Goal: Information Seeking & Learning: Learn about a topic

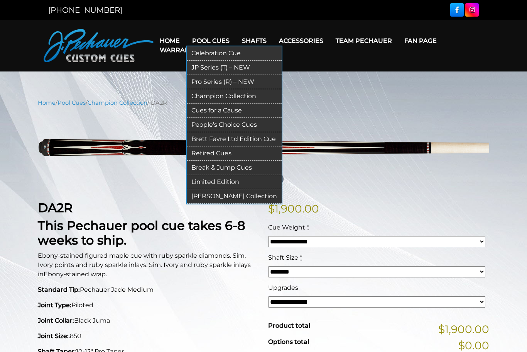
click at [259, 188] on link "Limited Edition" at bounding box center [234, 182] width 95 height 14
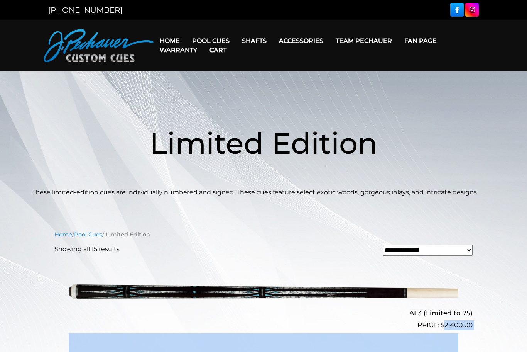
click at [373, 46] on link "Team Pechauer" at bounding box center [364, 41] width 69 height 20
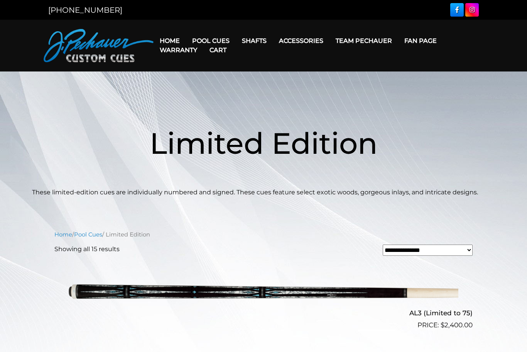
click at [375, 49] on link "Team Pechauer" at bounding box center [364, 41] width 69 height 20
click at [375, 44] on link "Team Pechauer" at bounding box center [364, 41] width 69 height 20
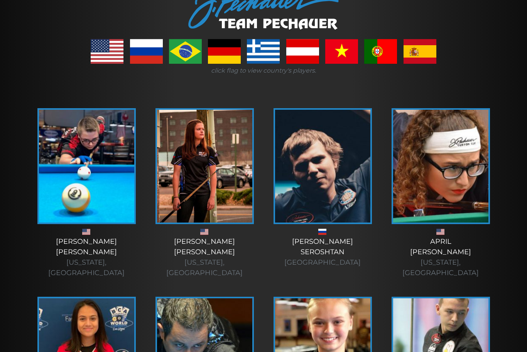
scroll to position [127, 0]
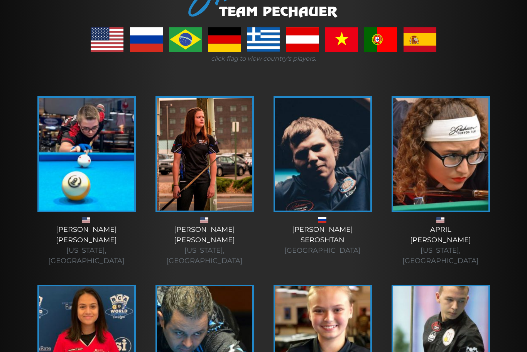
click at [475, 261] on div "April Larson Minnesota, USA" at bounding box center [441, 184] width 118 height 188
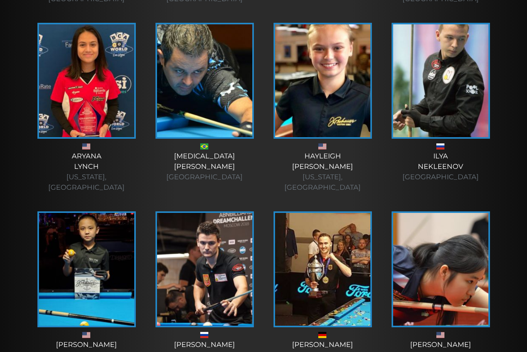
scroll to position [391, 0]
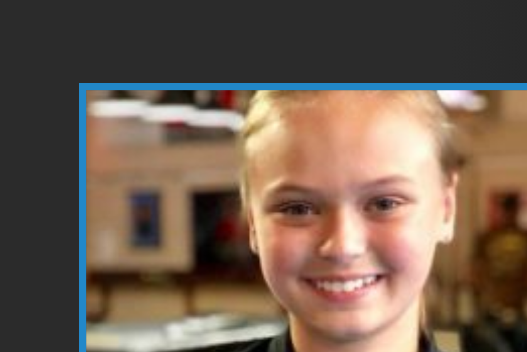
click at [275, 68] on img at bounding box center [322, 78] width 95 height 113
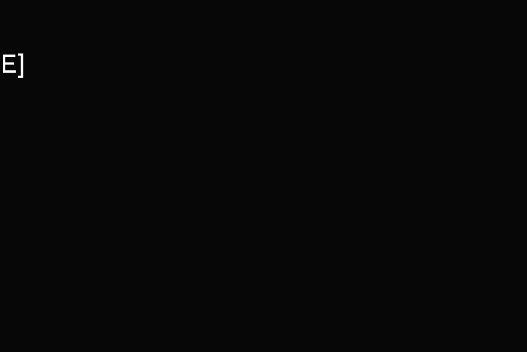
scroll to position [13, 0]
click at [191, 101] on div "Hayleigh Marion × HOME COUNTRY: USA BIO: th" at bounding box center [263, 188] width 527 height 352
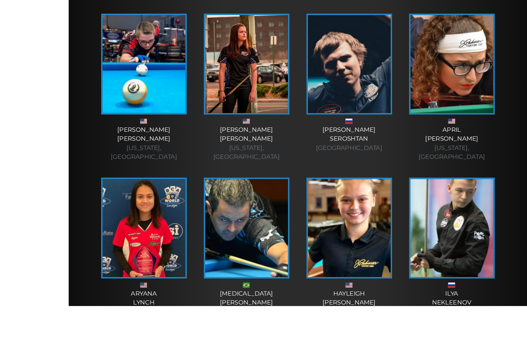
scroll to position [317, 0]
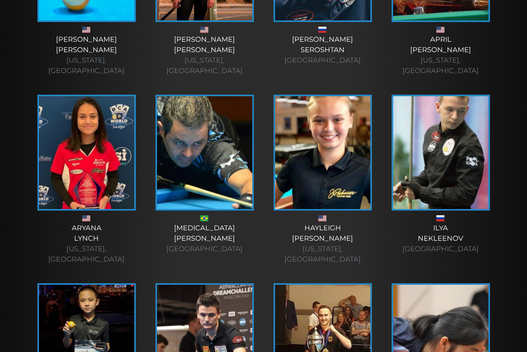
click at [332, 223] on div "Hayleigh Marion Virginia, USA" at bounding box center [322, 244] width 103 height 42
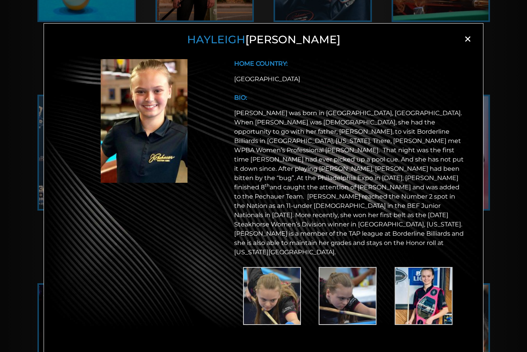
scroll to position [336, 0]
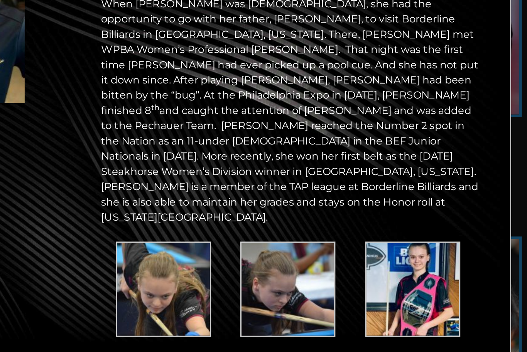
click at [59, 175] on div at bounding box center [144, 199] width 171 height 281
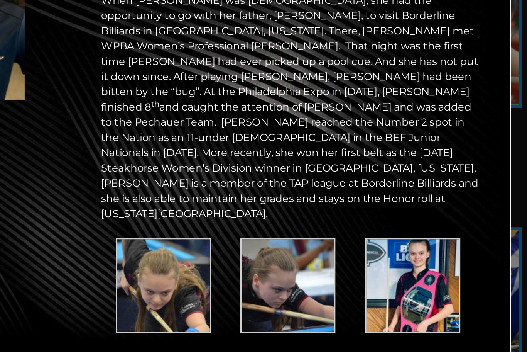
scroll to position [531, 0]
click at [395, 267] on img at bounding box center [424, 296] width 58 height 58
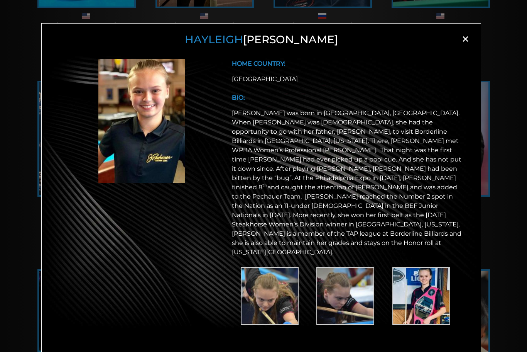
scroll to position [330, 0]
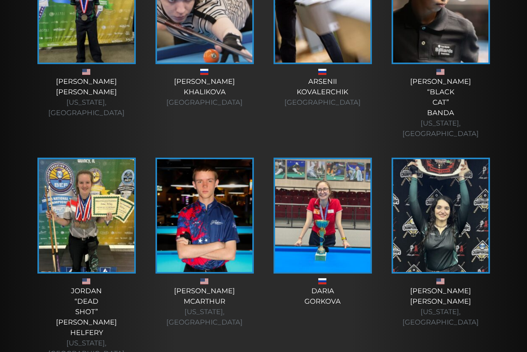
scroll to position [2507, 0]
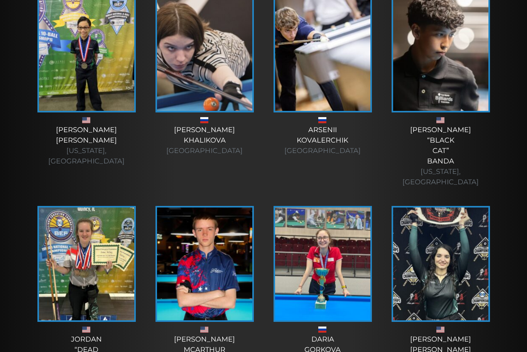
click at [462, 207] on img at bounding box center [440, 263] width 95 height 113
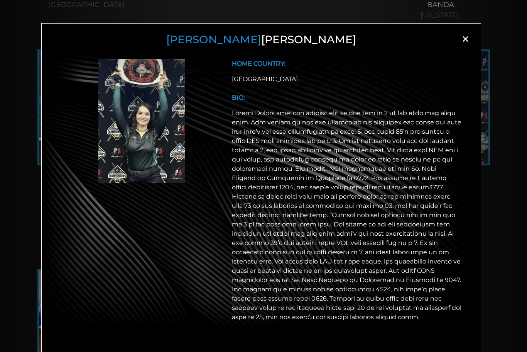
scroll to position [2664, 0]
click at [465, 44] on span "×" at bounding box center [466, 39] width 12 height 12
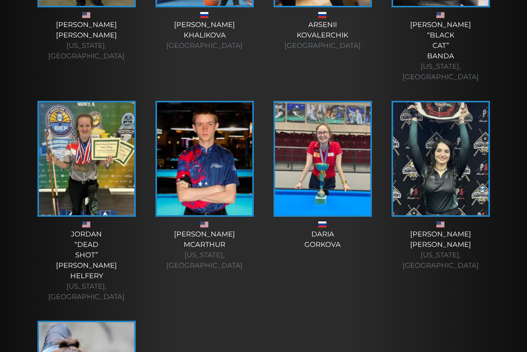
scroll to position [2612, 0]
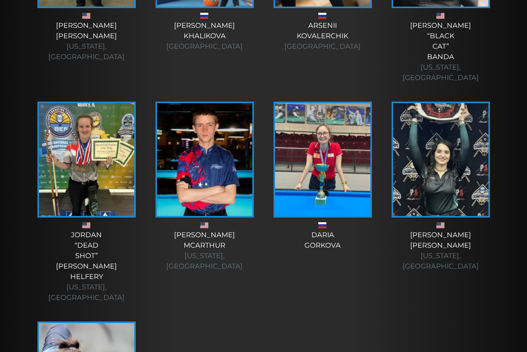
click at [231, 103] on img at bounding box center [204, 159] width 95 height 113
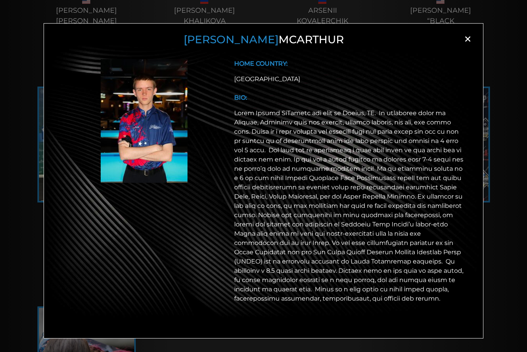
scroll to position [2627, 0]
click at [460, 38] on h3 "James McArthur" at bounding box center [264, 39] width 420 height 13
click at [466, 40] on span "×" at bounding box center [468, 39] width 12 height 12
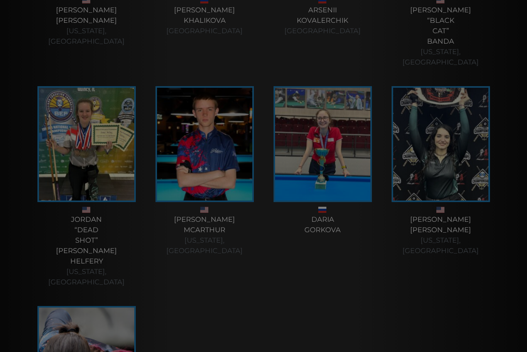
scroll to position [2599, 0]
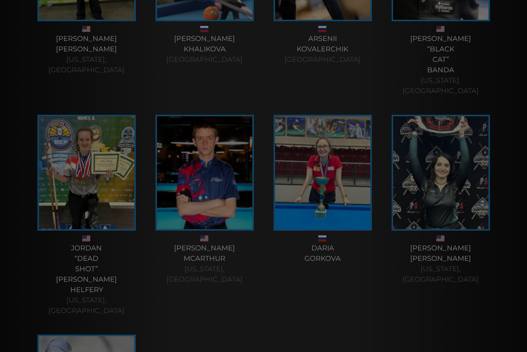
click at [463, 116] on img at bounding box center [440, 172] width 95 height 113
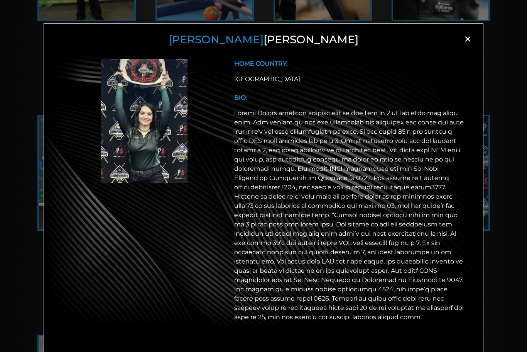
click at [470, 41] on span "×" at bounding box center [468, 39] width 12 height 12
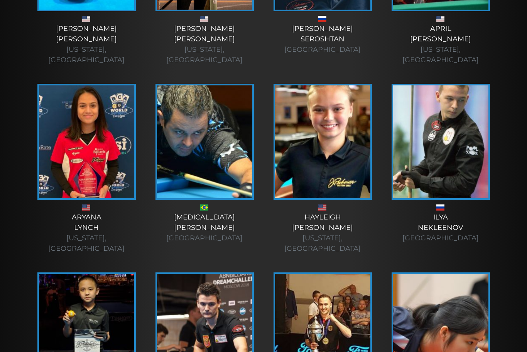
scroll to position [0, 0]
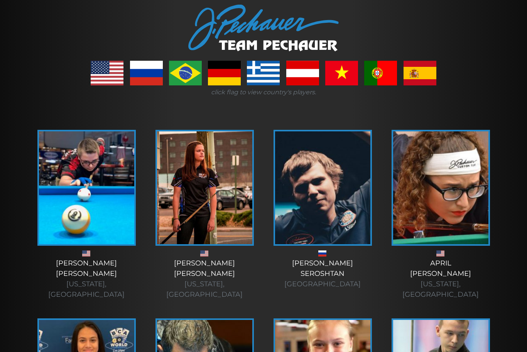
click at [217, 167] on img at bounding box center [204, 188] width 95 height 113
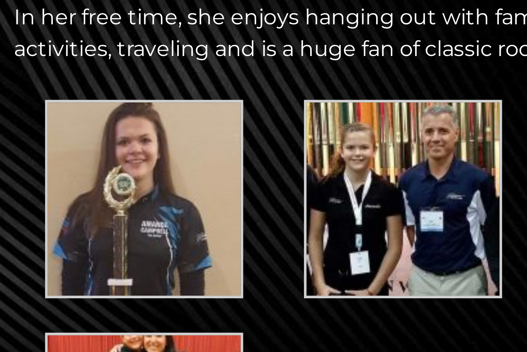
scroll to position [8, 0]
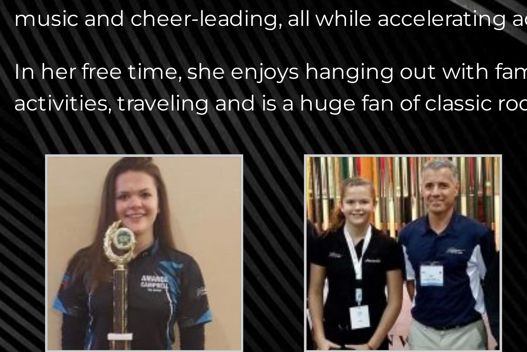
click at [243, 277] on img at bounding box center [272, 306] width 58 height 58
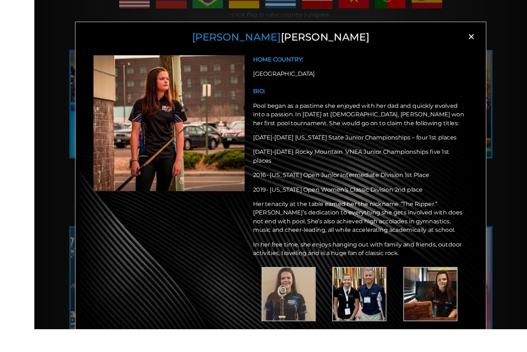
scroll to position [158, 0]
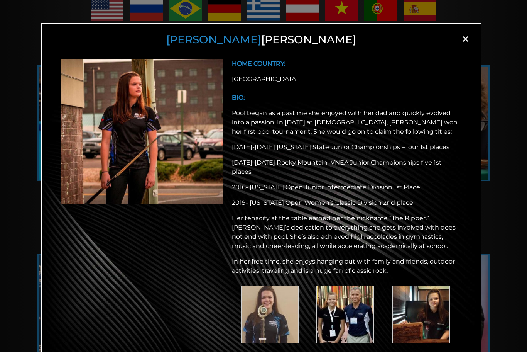
click at [93, 146] on img at bounding box center [142, 131] width 162 height 145
click at [92, 147] on img at bounding box center [142, 131] width 162 height 145
click at [94, 148] on img at bounding box center [142, 131] width 162 height 145
click at [96, 149] on img at bounding box center [142, 131] width 162 height 145
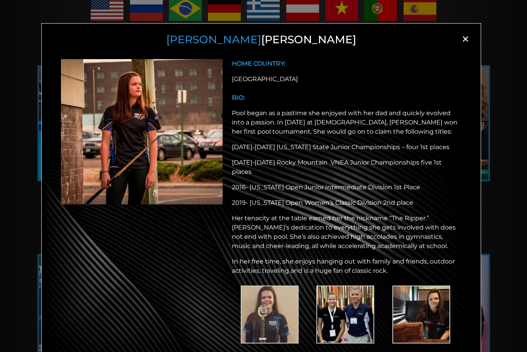
click at [467, 40] on span "×" at bounding box center [466, 39] width 12 height 12
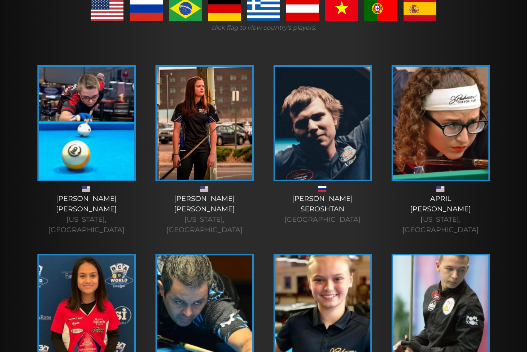
click at [318, 107] on img at bounding box center [322, 123] width 95 height 113
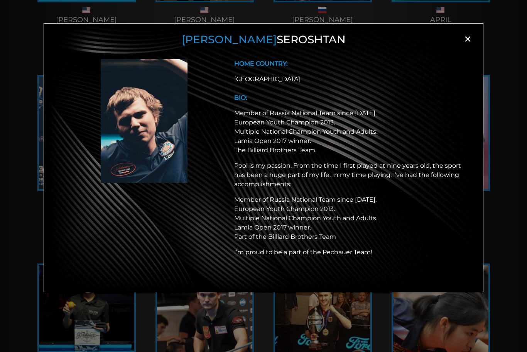
scroll to position [338, 0]
click at [472, 33] on span "×" at bounding box center [468, 39] width 12 height 12
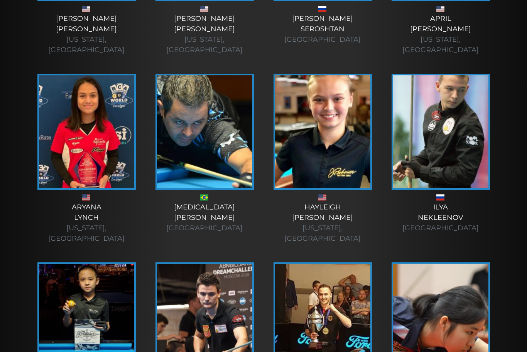
scroll to position [223, 0]
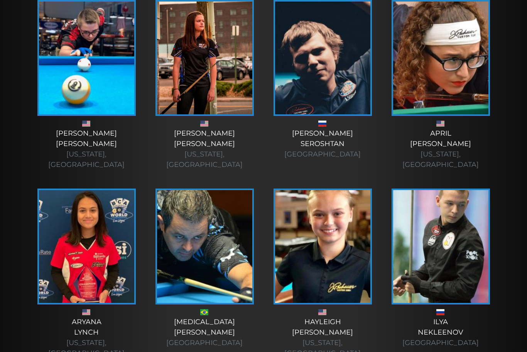
click at [464, 224] on img at bounding box center [440, 246] width 95 height 113
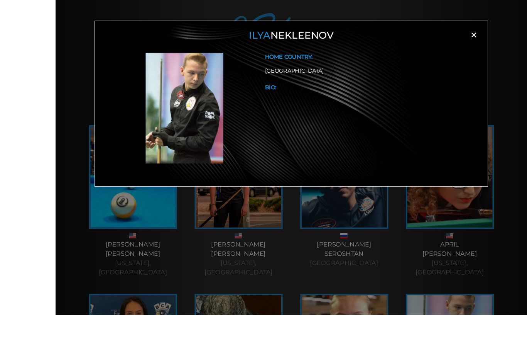
scroll to position [135, 0]
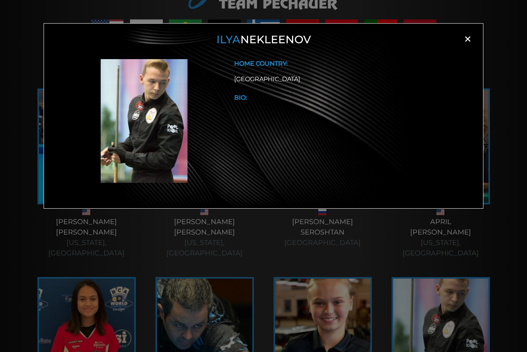
click at [470, 39] on span "×" at bounding box center [468, 39] width 12 height 12
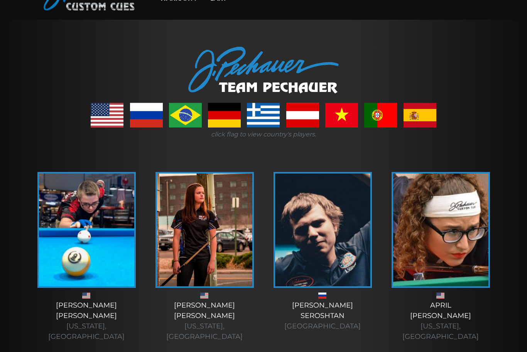
scroll to position [52, 0]
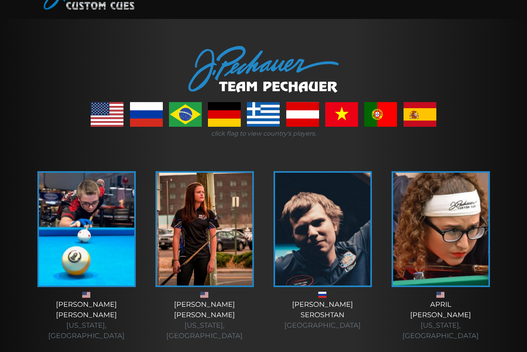
click at [56, 246] on img at bounding box center [86, 228] width 95 height 113
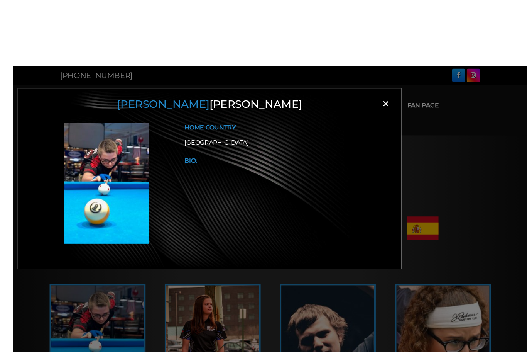
scroll to position [8, 0]
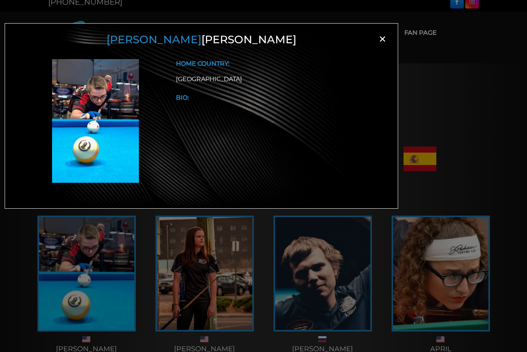
click at [385, 40] on span "×" at bounding box center [383, 39] width 12 height 12
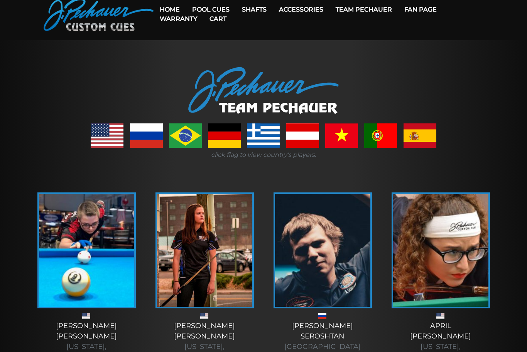
scroll to position [0, 0]
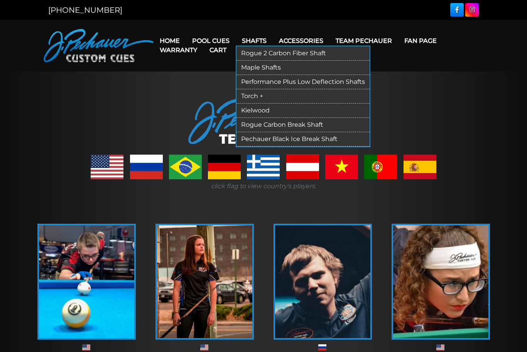
click at [302, 60] on link "Rogue 2 Carbon Fiber Shaft" at bounding box center [303, 53] width 133 height 14
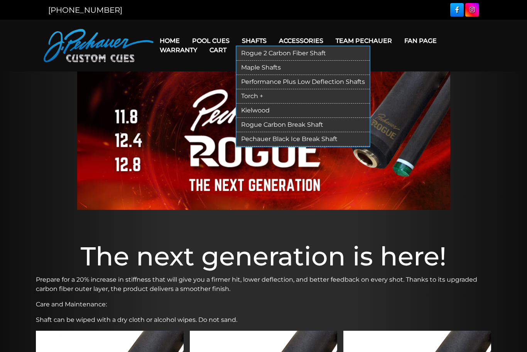
click at [259, 92] on link "Torch +" at bounding box center [303, 96] width 133 height 14
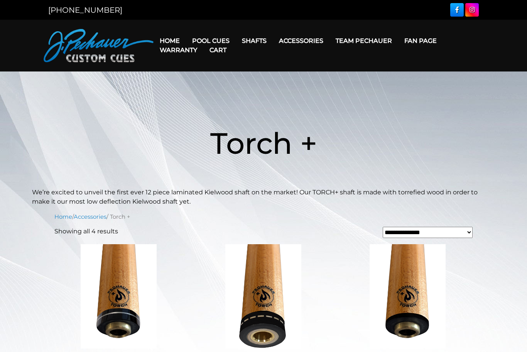
click at [515, 237] on main "**********" at bounding box center [263, 342] width 527 height 542
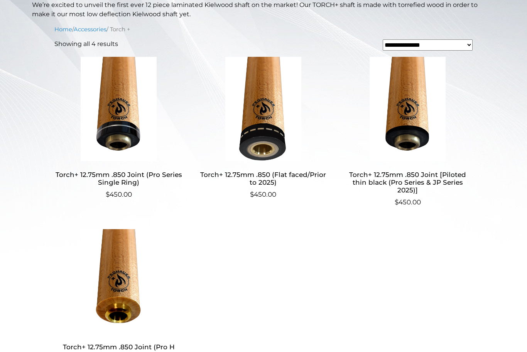
scroll to position [218, 0]
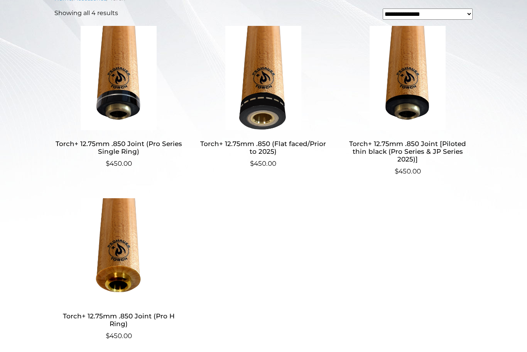
click at [484, 316] on main "**********" at bounding box center [263, 124] width 527 height 542
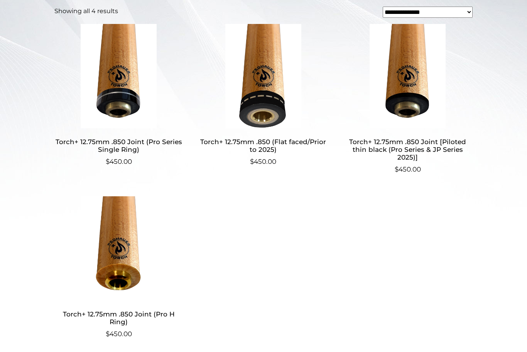
scroll to position [223, 0]
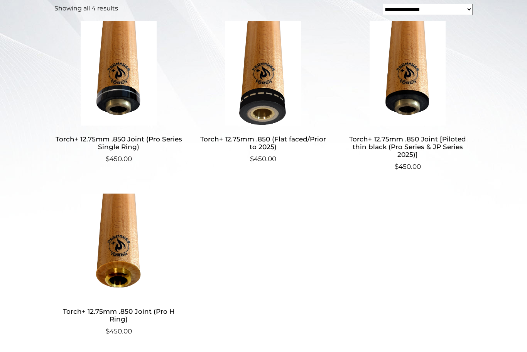
click at [493, 257] on main "**********" at bounding box center [263, 120] width 527 height 542
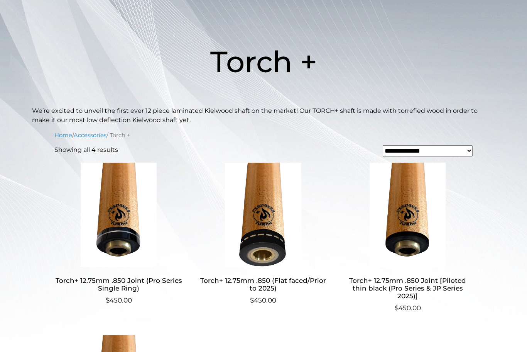
scroll to position [0, 0]
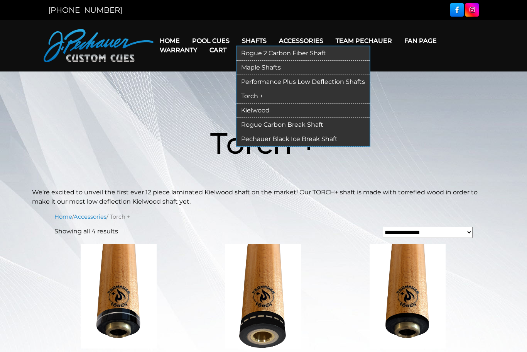
click at [245, 116] on link "Kielwood" at bounding box center [303, 110] width 133 height 14
click at [337, 66] on link "Maple Shafts" at bounding box center [303, 68] width 133 height 14
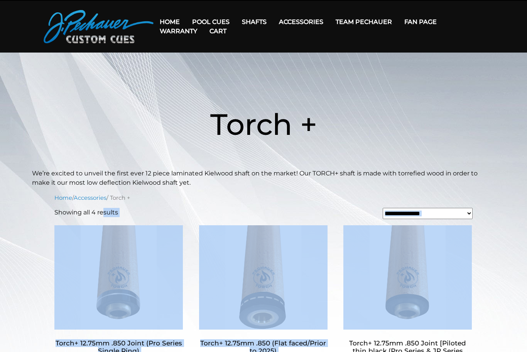
click at [492, 273] on main "**********" at bounding box center [263, 323] width 527 height 542
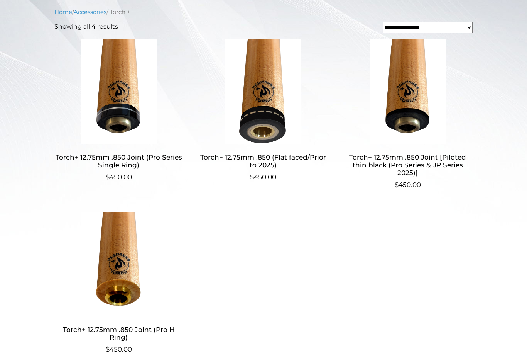
scroll to position [204, 0]
click at [452, 249] on ul "Torch+ 12.75mm .850 Joint (Pro Series Single Ring) $ 450.00 Torch+ 12.75mm .850…" at bounding box center [263, 208] width 418 height 336
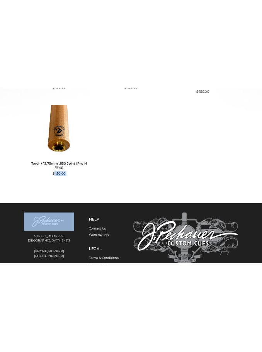
scroll to position [732, 0]
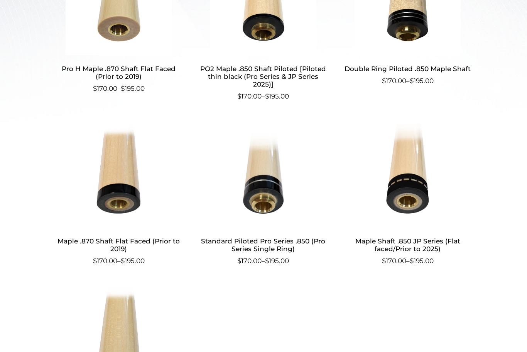
scroll to position [317, 0]
